Goal: Download file/media

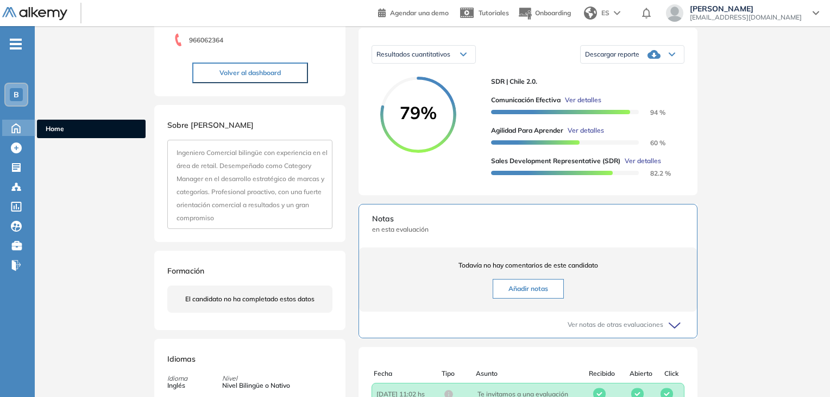
scroll to position [167, 0]
click at [34, 132] on div "Home Home" at bounding box center [19, 128] width 34 height 16
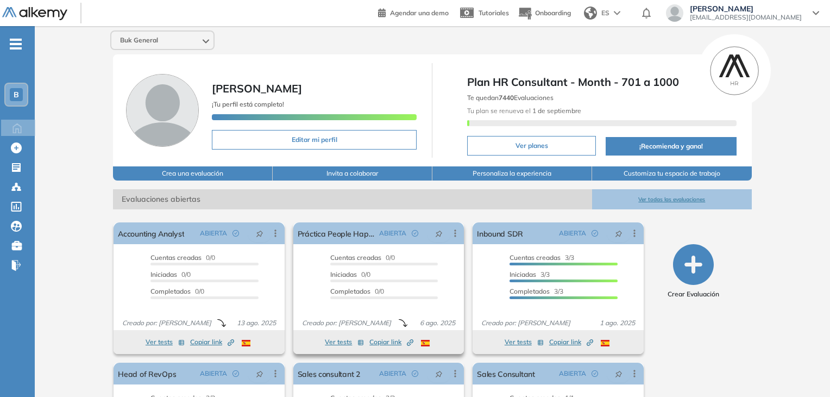
scroll to position [110, 0]
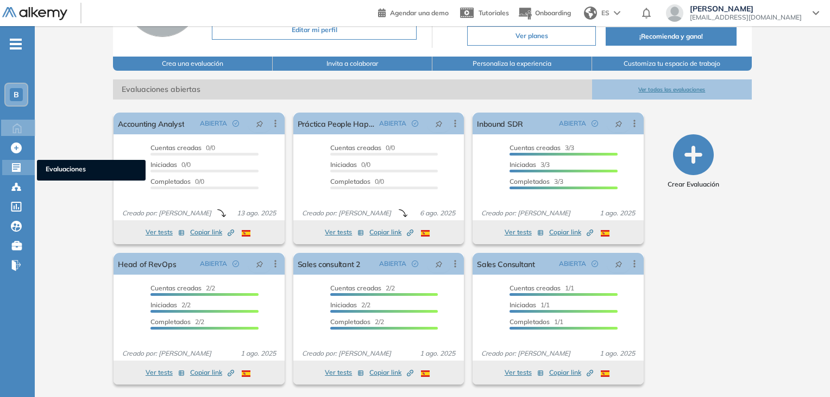
click at [60, 168] on span "Evaluaciones" at bounding box center [91, 170] width 91 height 12
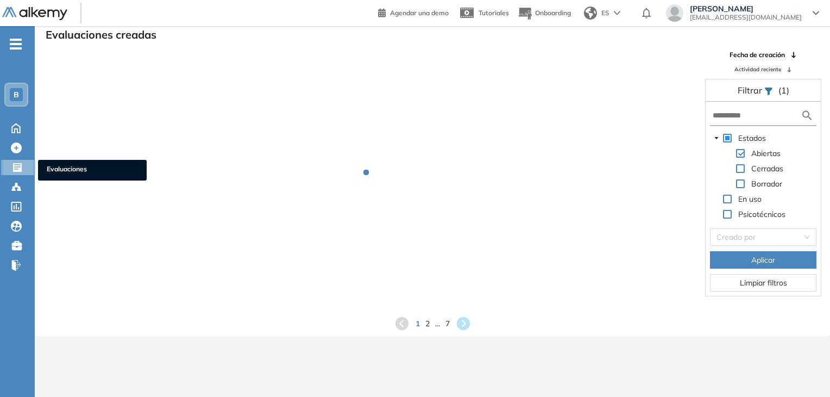
scroll to position [26, 0]
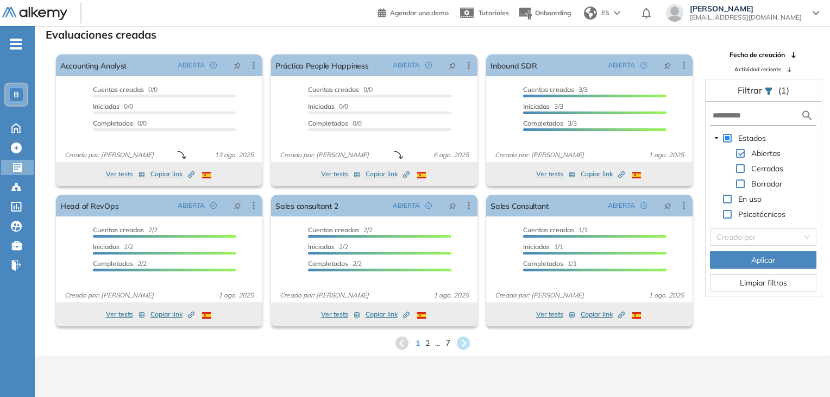
click at [445, 339] on span "7" at bounding box center [447, 342] width 5 height 12
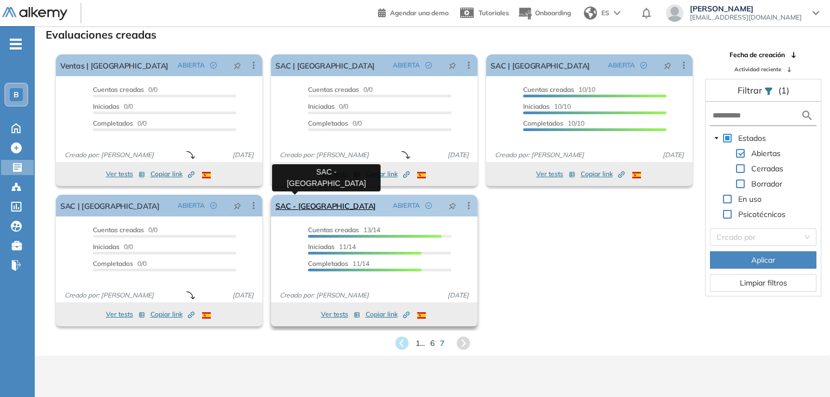
click at [304, 203] on link "SAC - [GEOGRAPHIC_DATA]" at bounding box center [325, 205] width 100 height 22
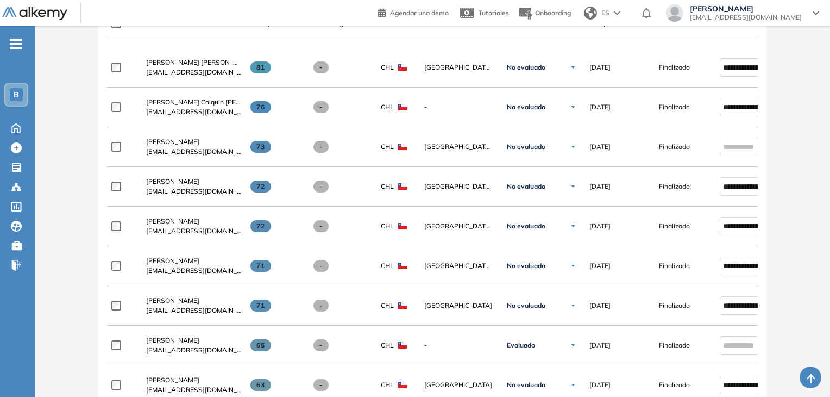
scroll to position [312, 0]
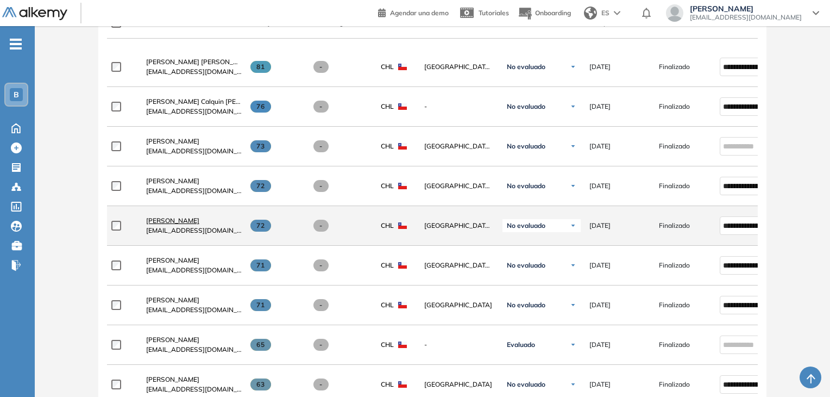
click at [174, 224] on span "[PERSON_NAME]" at bounding box center [172, 220] width 53 height 8
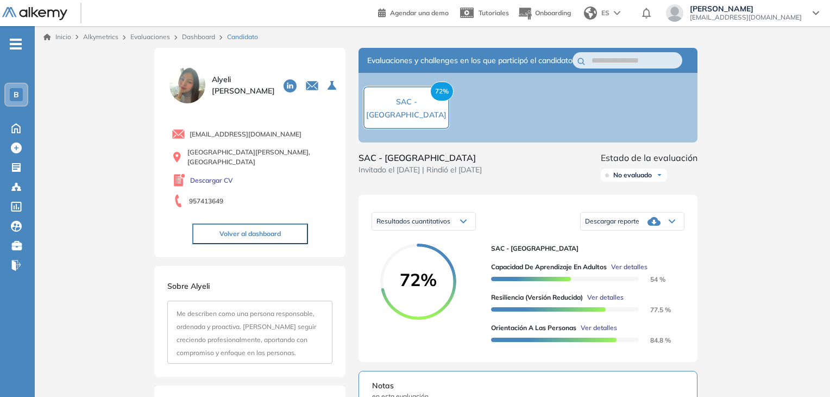
click at [639, 225] on span "Descargar reporte" at bounding box center [612, 221] width 54 height 9
click at [633, 264] on li "Descargar informe resumido" at bounding box center [626, 258] width 81 height 11
